Goal: Subscribe to service/newsletter

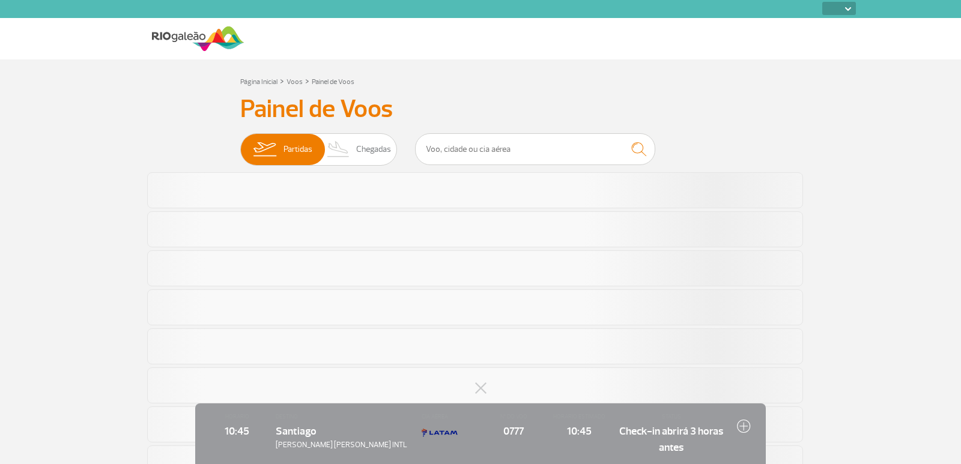
select select
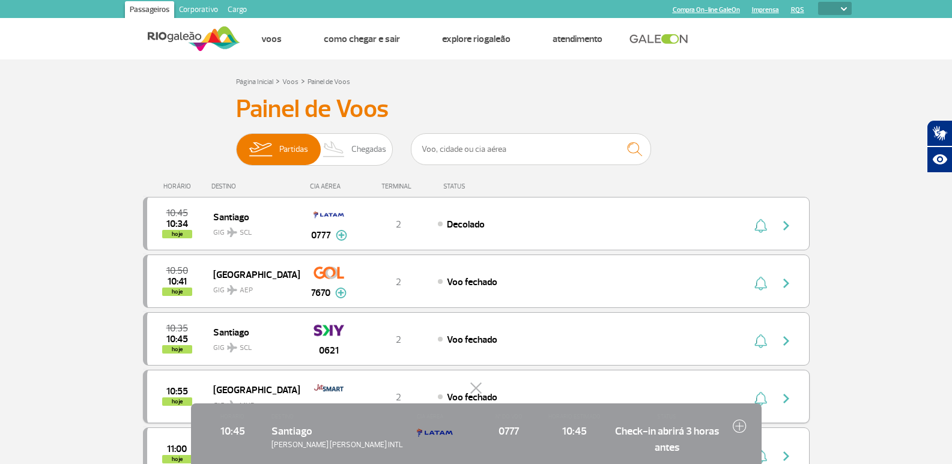
click at [473, 384] on button at bounding box center [476, 389] width 12 height 12
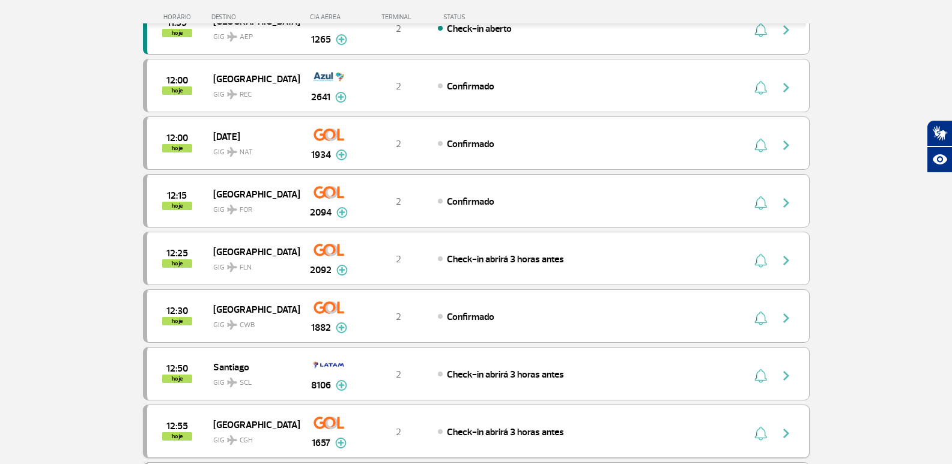
scroll to position [961, 0]
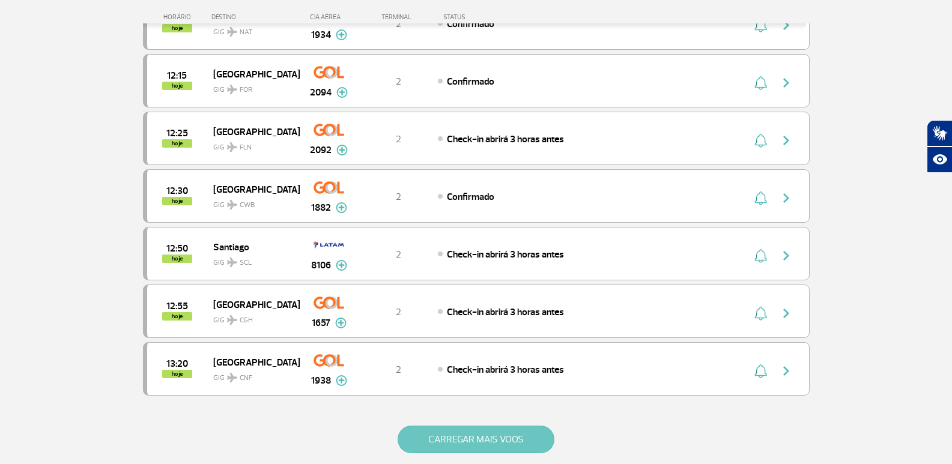
click at [459, 439] on button "CARREGAR MAIS VOOS" at bounding box center [476, 440] width 157 height 28
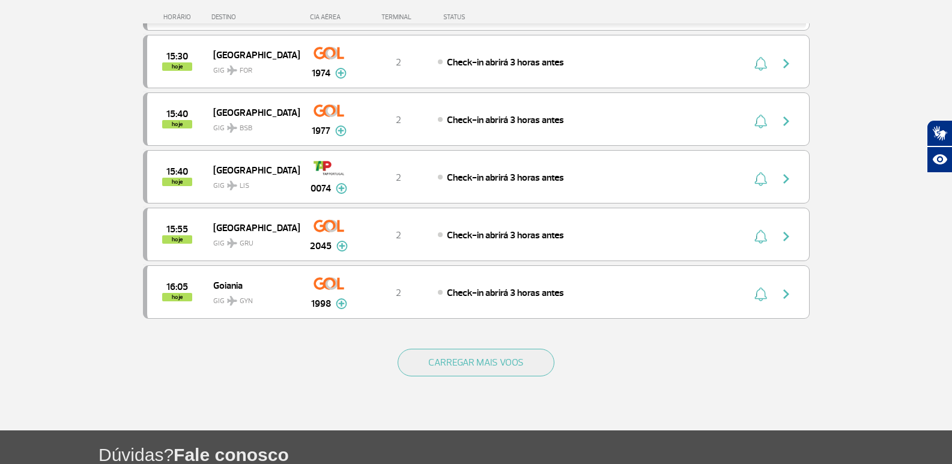
scroll to position [2127, 0]
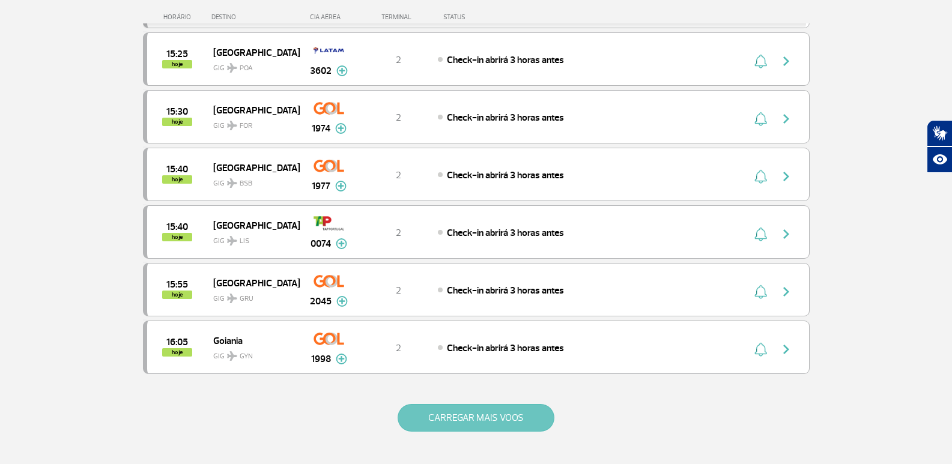
click at [478, 417] on button "CARREGAR MAIS VOOS" at bounding box center [476, 418] width 157 height 28
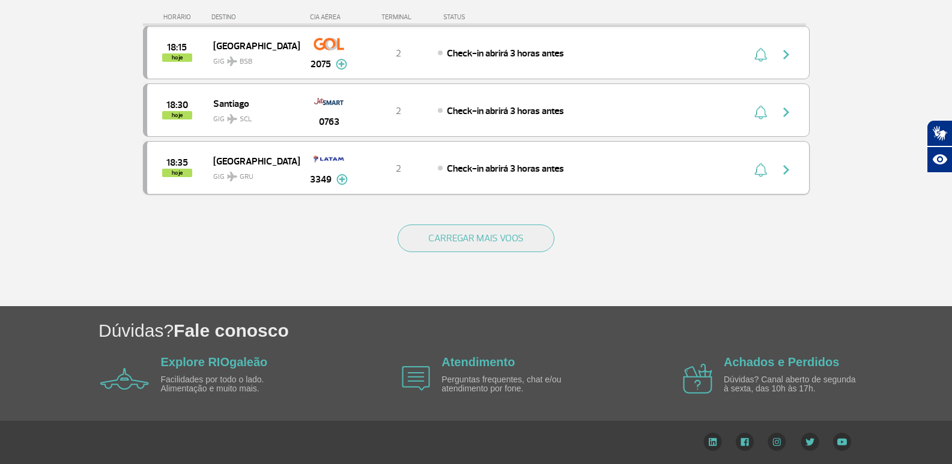
scroll to position [3461, 0]
click at [443, 238] on button "CARREGAR MAIS VOOS" at bounding box center [476, 238] width 157 height 28
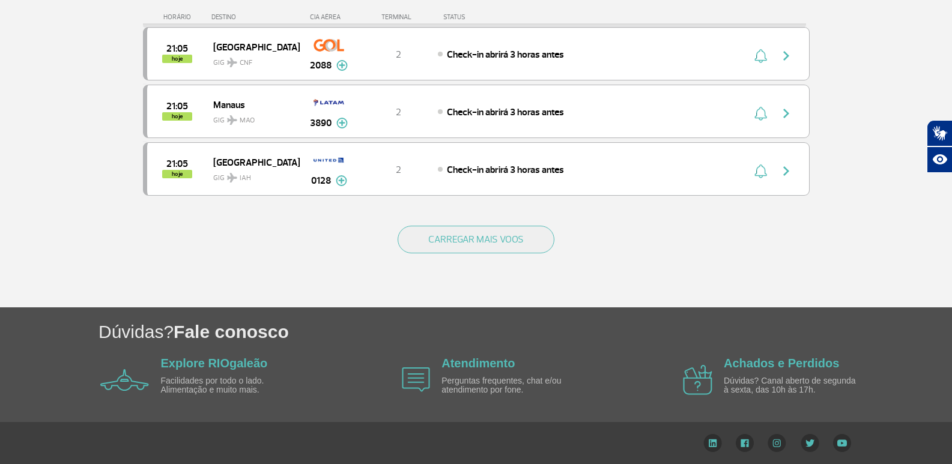
scroll to position [4614, 0]
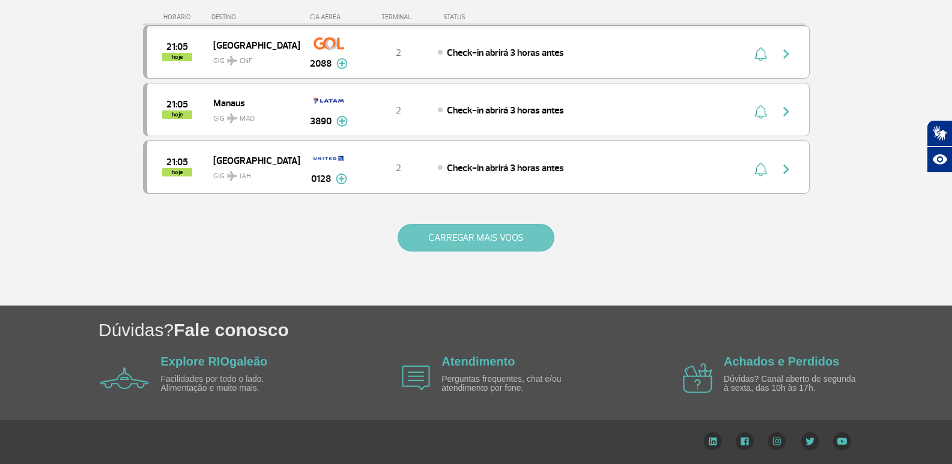
click at [493, 233] on button "CARREGAR MAIS VOOS" at bounding box center [476, 238] width 157 height 28
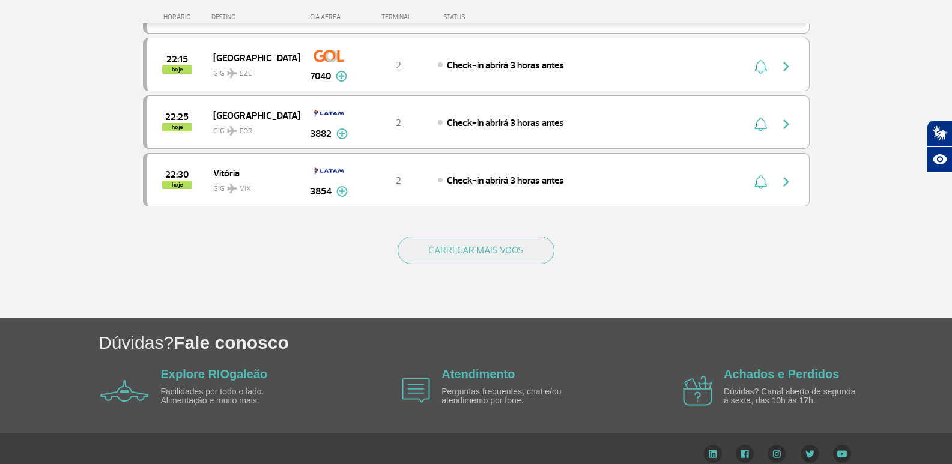
scroll to position [5767, 0]
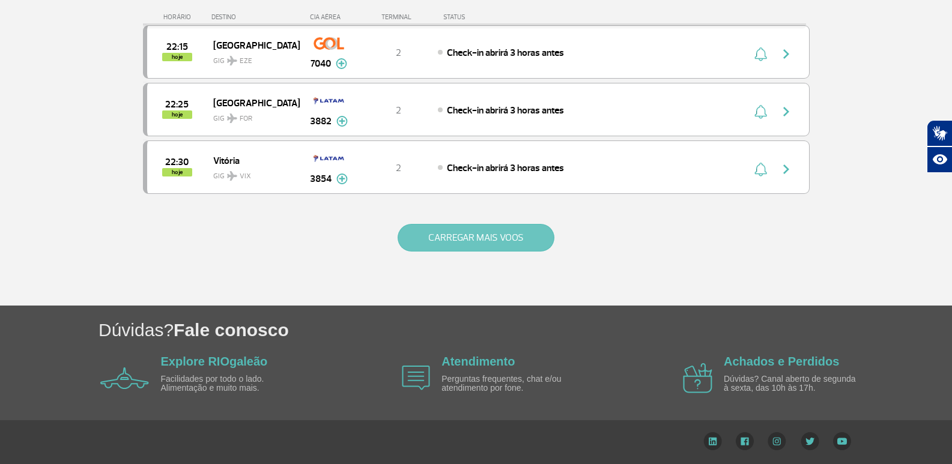
click at [488, 243] on button "CARREGAR MAIS VOOS" at bounding box center [476, 238] width 157 height 28
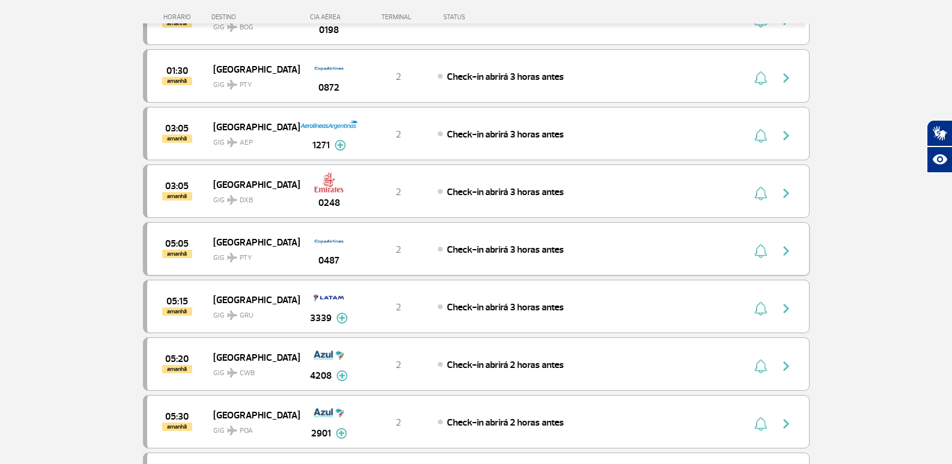
scroll to position [6848, 0]
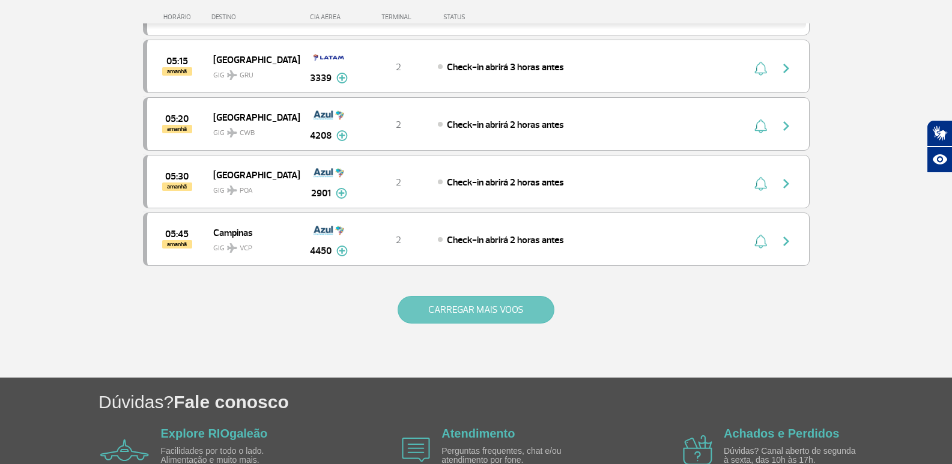
click at [458, 307] on button "CARREGAR MAIS VOOS" at bounding box center [476, 310] width 157 height 28
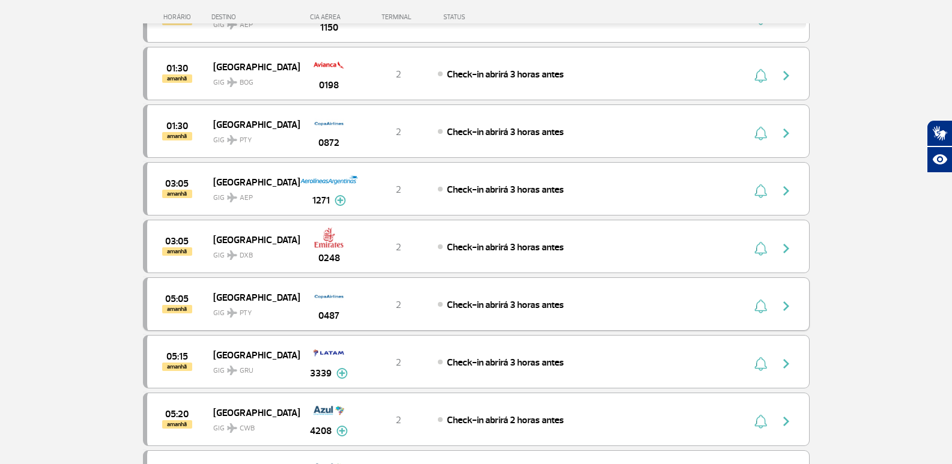
scroll to position [6547, 0]
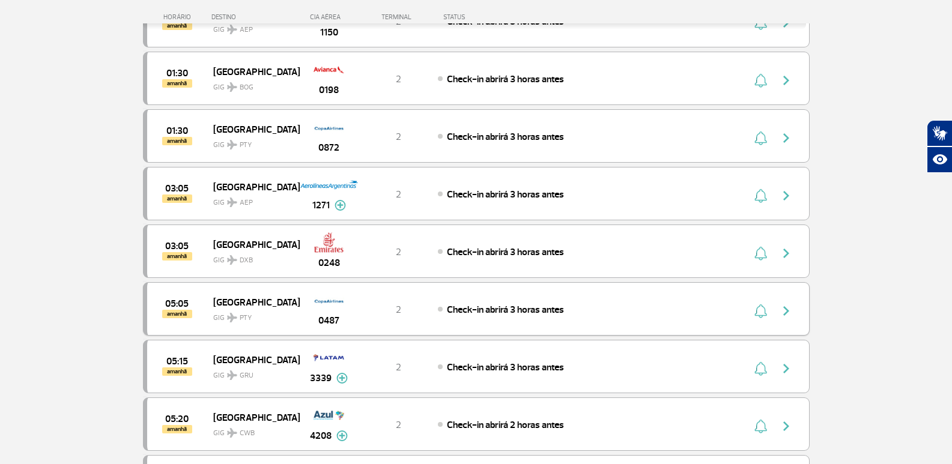
click at [441, 311] on div "Check-in abrirá 3 horas antes" at bounding box center [570, 309] width 265 height 13
click at [371, 309] on div "2" at bounding box center [398, 309] width 79 height 13
click at [759, 311] on img "button" at bounding box center [760, 311] width 13 height 14
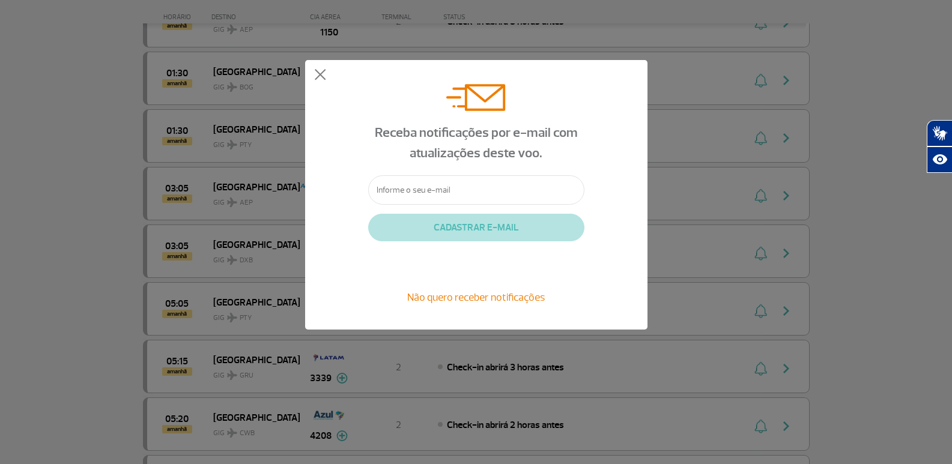
click at [430, 184] on input "text" at bounding box center [476, 189] width 216 height 29
click at [450, 189] on input "lo" at bounding box center [476, 189] width 216 height 29
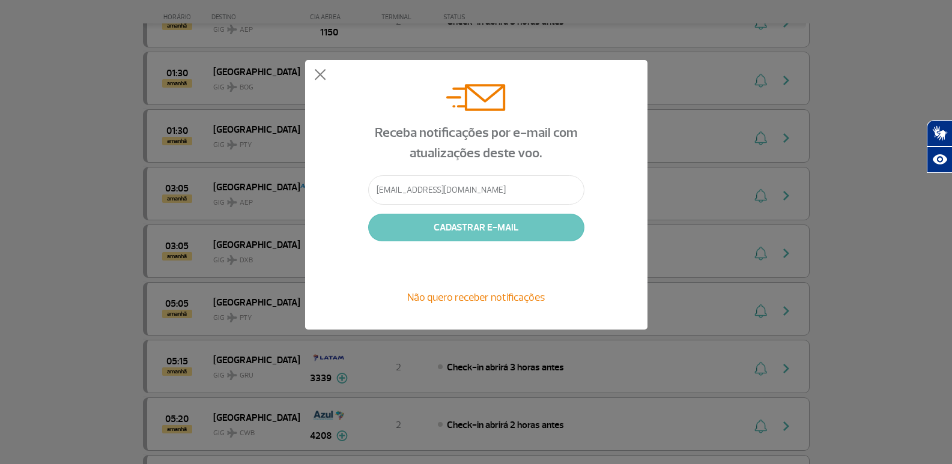
type input "[EMAIL_ADDRESS][DOMAIN_NAME]"
click at [476, 225] on button "CADASTRAR E-MAIL" at bounding box center [476, 228] width 216 height 28
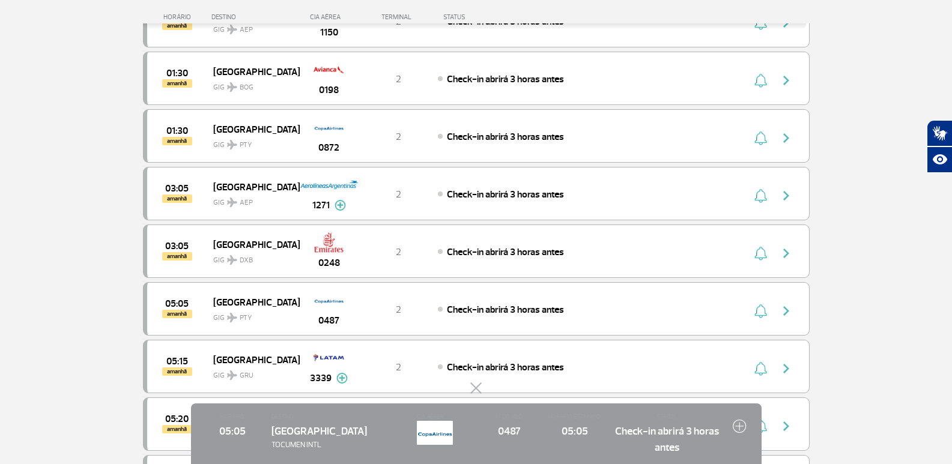
click at [476, 390] on button at bounding box center [476, 389] width 12 height 12
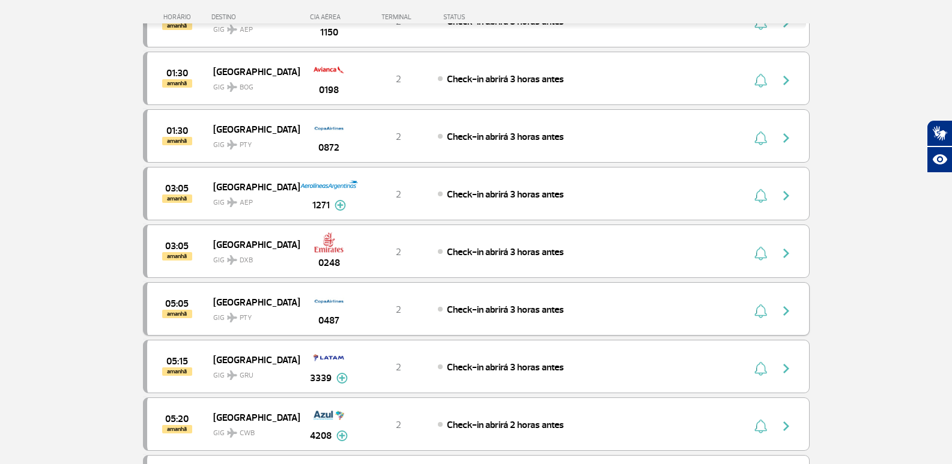
click at [789, 314] on img "button" at bounding box center [786, 311] width 14 height 14
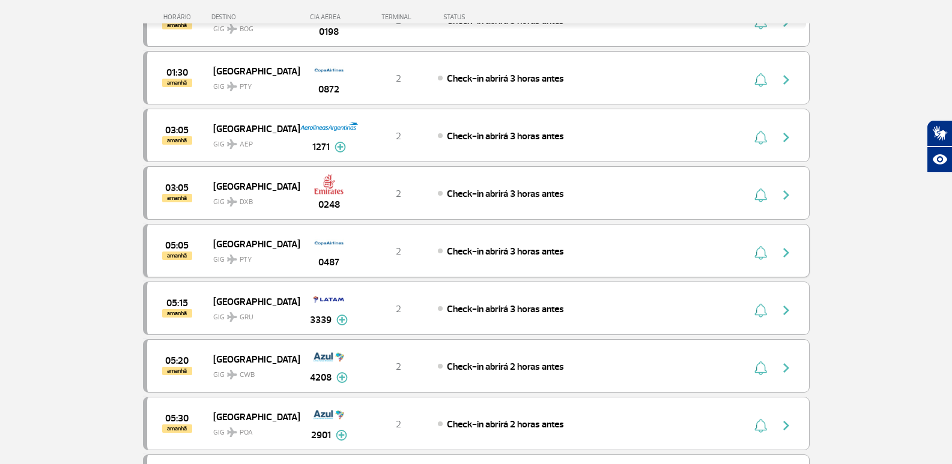
scroll to position [6608, 0]
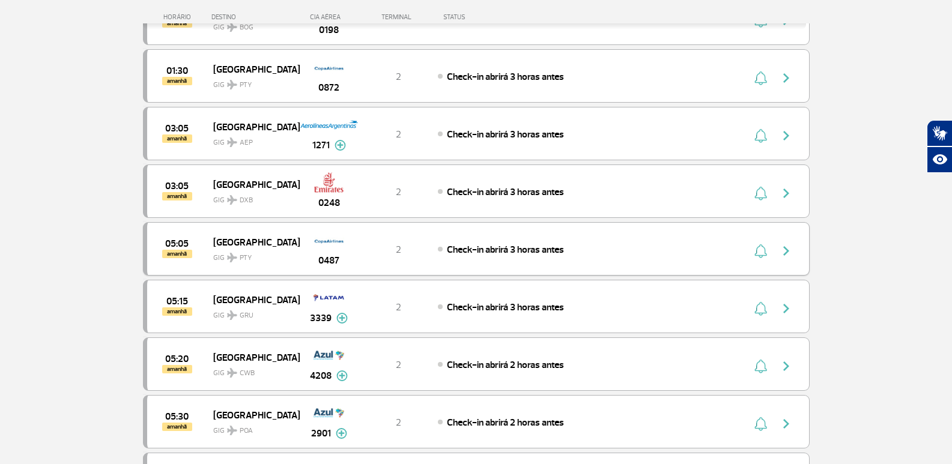
click at [513, 250] on span "Check-in abrirá 3 horas antes" at bounding box center [505, 250] width 117 height 12
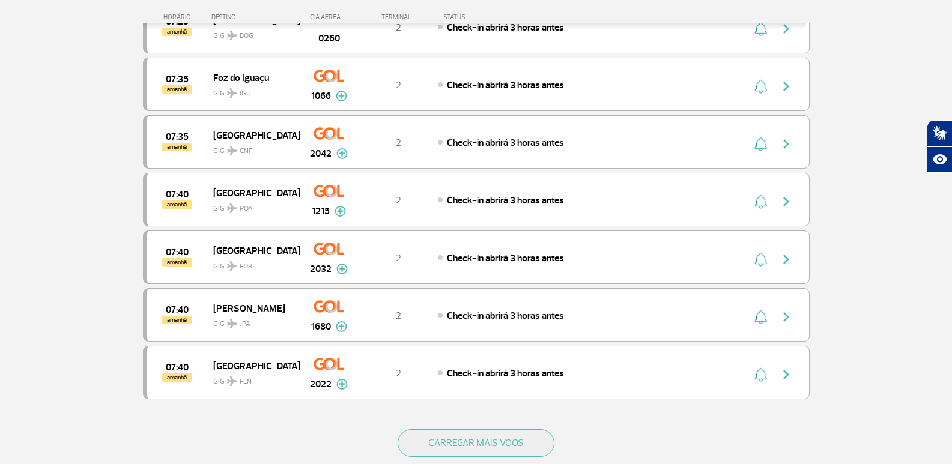
scroll to position [7869, 0]
